Goal: Task Accomplishment & Management: Use online tool/utility

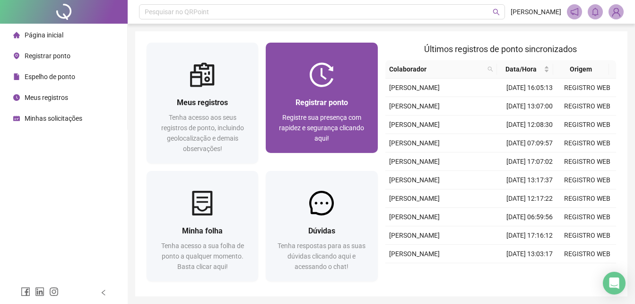
click at [317, 110] on div "Registrar ponto Registre sua presença com rapidez e segurança clicando aqui!" at bounding box center [321, 120] width 89 height 47
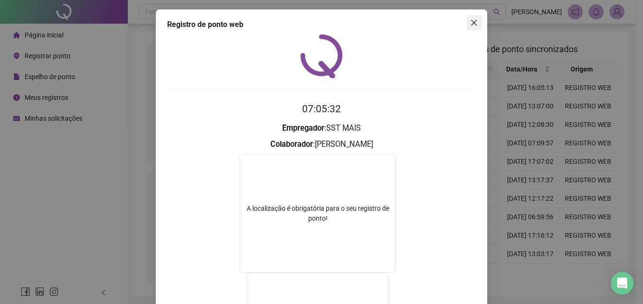
click at [473, 23] on icon "close" at bounding box center [474, 23] width 8 height 8
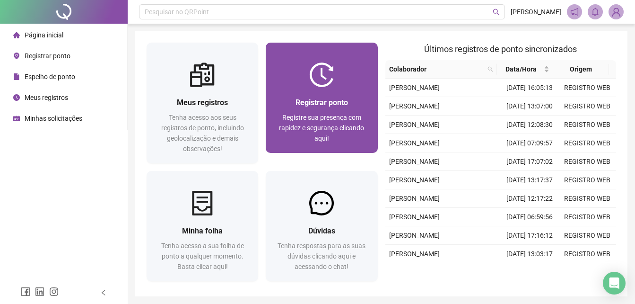
click at [290, 71] on div at bounding box center [322, 74] width 112 height 25
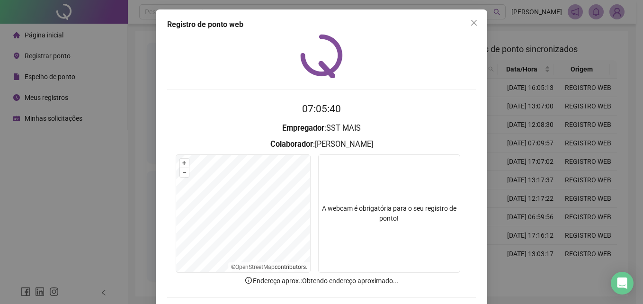
scroll to position [45, 0]
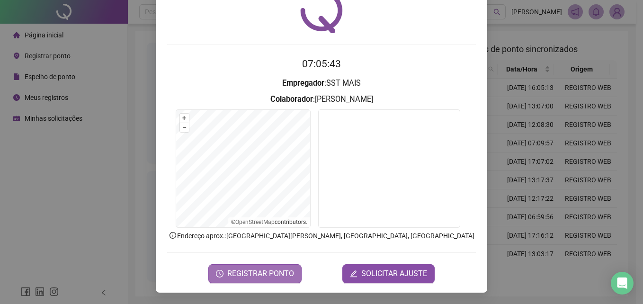
click at [264, 275] on span "REGISTRAR PONTO" at bounding box center [260, 273] width 67 height 11
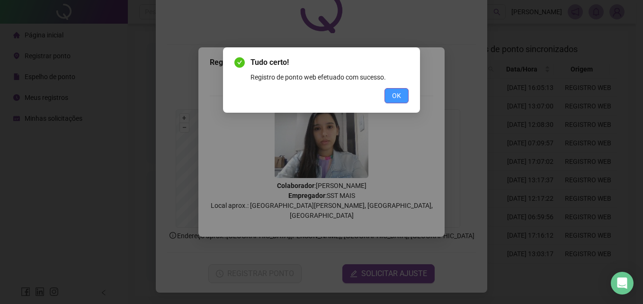
click at [396, 98] on span "OK" at bounding box center [396, 95] width 9 height 10
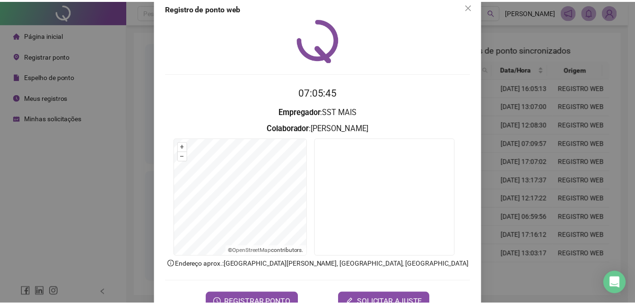
scroll to position [0, 0]
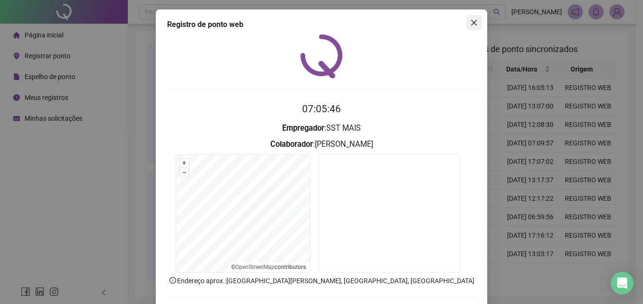
click at [469, 27] on button "Close" at bounding box center [473, 22] width 15 height 15
